Goal: Task Accomplishment & Management: Use online tool/utility

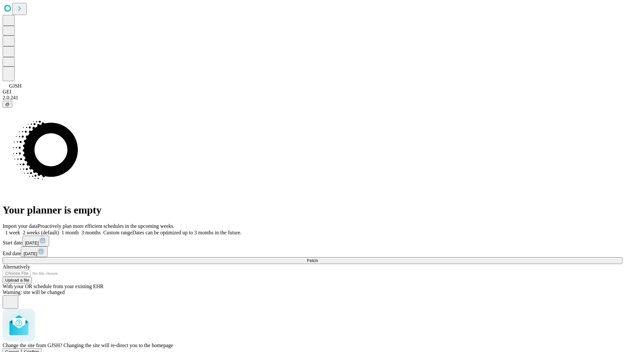
click at [39, 349] on span "Confirm" at bounding box center [31, 351] width 15 height 5
click at [59, 229] on label "2 weeks (default)" at bounding box center [39, 232] width 39 height 6
click at [318, 258] on span "Fetch" at bounding box center [312, 260] width 11 height 5
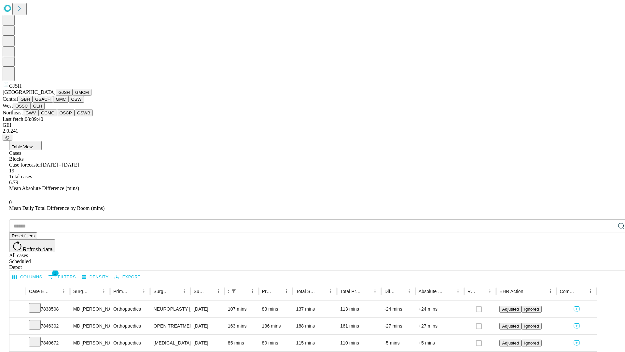
click at [73, 96] on button "GMCM" at bounding box center [82, 92] width 19 height 7
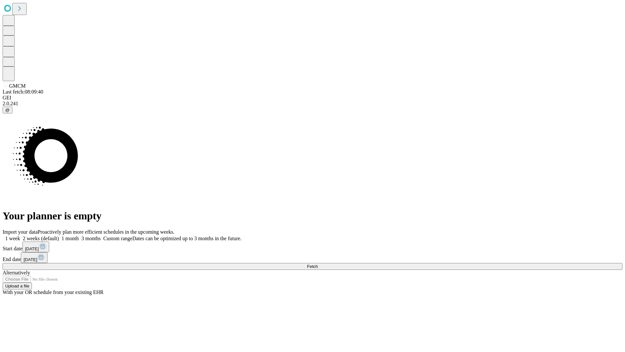
click at [59, 235] on label "2 weeks (default)" at bounding box center [39, 238] width 39 height 6
click at [318, 264] on span "Fetch" at bounding box center [312, 266] width 11 height 5
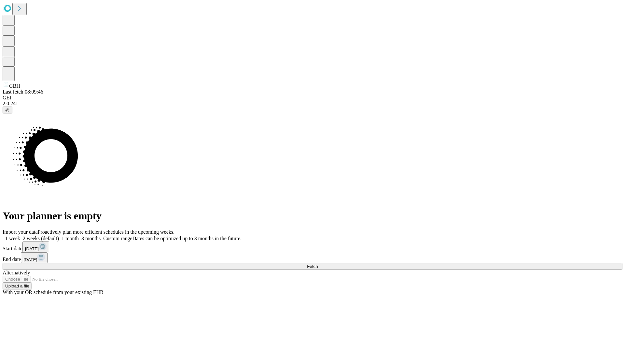
click at [59, 235] on label "2 weeks (default)" at bounding box center [39, 238] width 39 height 6
click at [318, 264] on span "Fetch" at bounding box center [312, 266] width 11 height 5
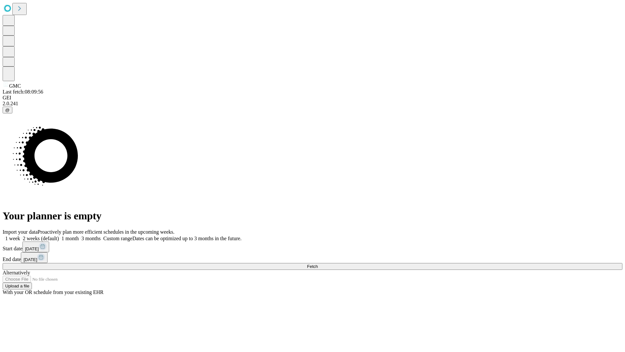
click at [59, 235] on label "2 weeks (default)" at bounding box center [39, 238] width 39 height 6
click at [318, 264] on span "Fetch" at bounding box center [312, 266] width 11 height 5
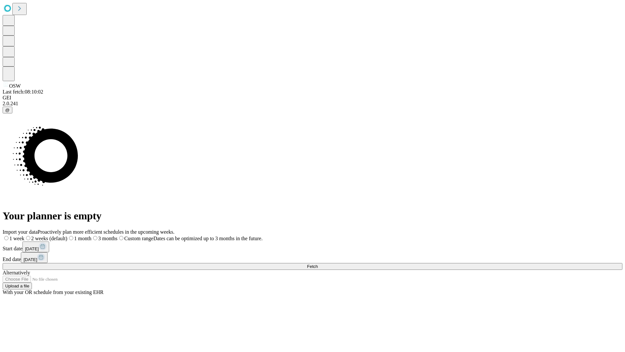
click at [67, 235] on label "2 weeks (default)" at bounding box center [45, 238] width 43 height 6
click at [318, 264] on span "Fetch" at bounding box center [312, 266] width 11 height 5
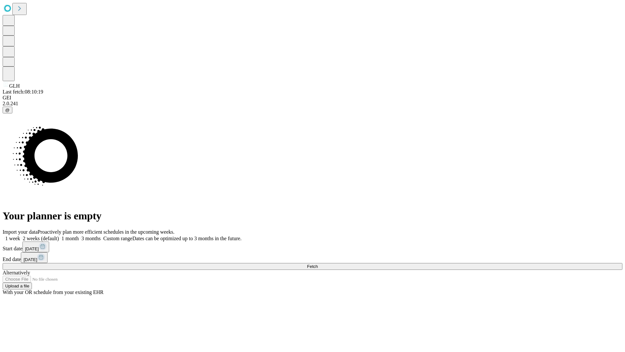
click at [59, 235] on label "2 weeks (default)" at bounding box center [39, 238] width 39 height 6
click at [318, 264] on span "Fetch" at bounding box center [312, 266] width 11 height 5
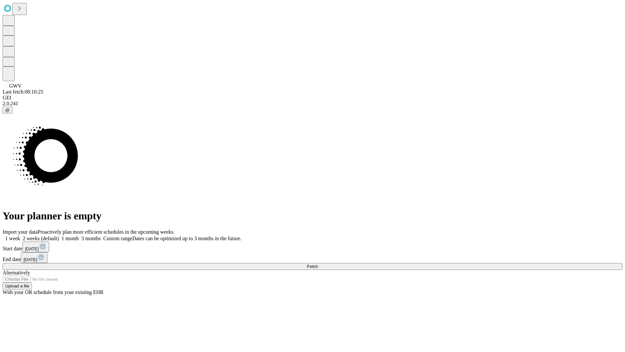
click at [59, 235] on label "2 weeks (default)" at bounding box center [39, 238] width 39 height 6
click at [318, 264] on span "Fetch" at bounding box center [312, 266] width 11 height 5
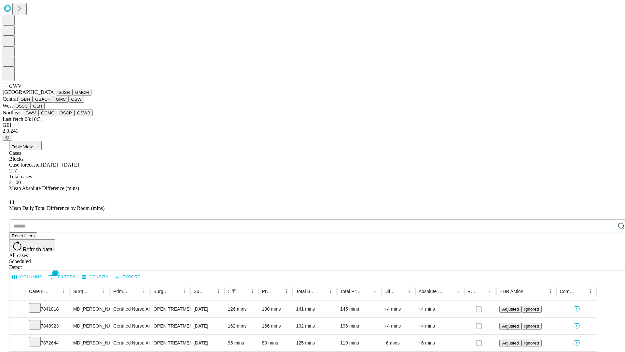
click at [50, 116] on button "GCMC" at bounding box center [47, 112] width 19 height 7
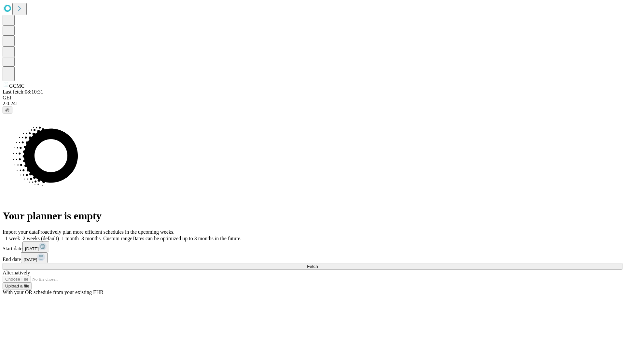
click at [59, 235] on label "2 weeks (default)" at bounding box center [39, 238] width 39 height 6
click at [318, 264] on span "Fetch" at bounding box center [312, 266] width 11 height 5
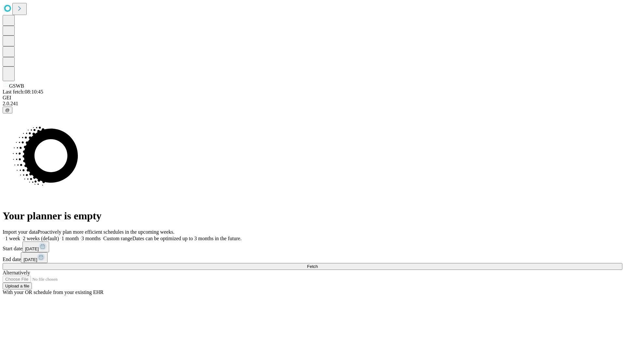
click at [59, 235] on label "2 weeks (default)" at bounding box center [39, 238] width 39 height 6
click at [318, 264] on span "Fetch" at bounding box center [312, 266] width 11 height 5
